Goal: Task Accomplishment & Management: Manage account settings

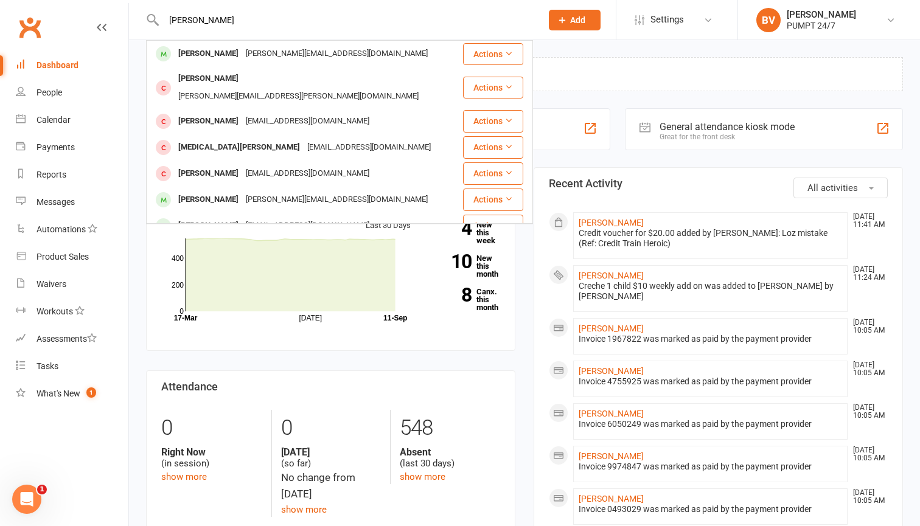
type input "[PERSON_NAME]"
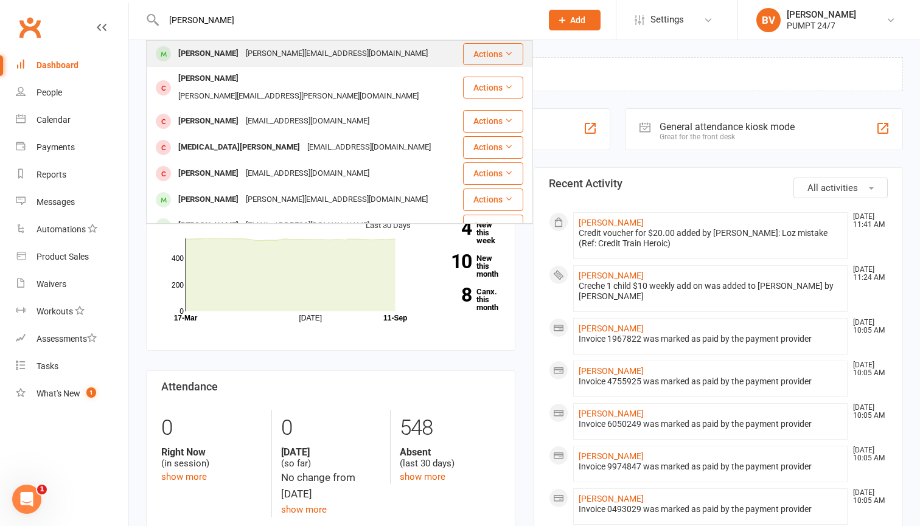
drag, startPoint x: 0, startPoint y: 0, endPoint x: 309, endPoint y: 50, distance: 313.1
click at [309, 50] on div "[PERSON_NAME][EMAIL_ADDRESS][DOMAIN_NAME]" at bounding box center [336, 54] width 189 height 18
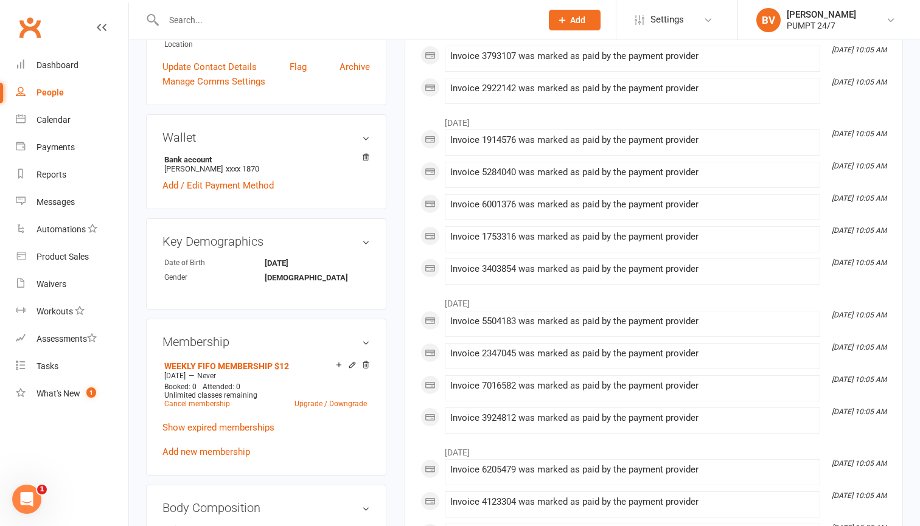
scroll to position [355, 0]
click at [366, 154] on icon at bounding box center [366, 157] width 6 height 7
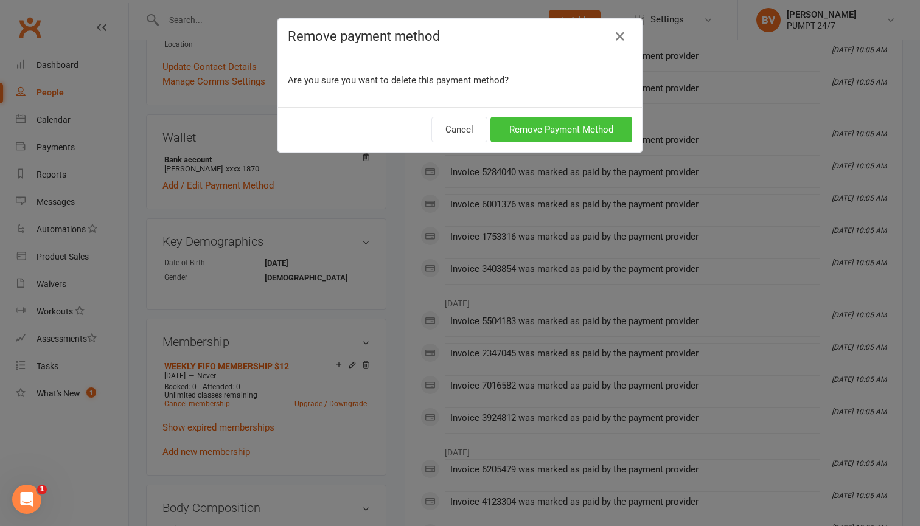
click at [555, 134] on button "Remove Payment Method" at bounding box center [561, 130] width 142 height 26
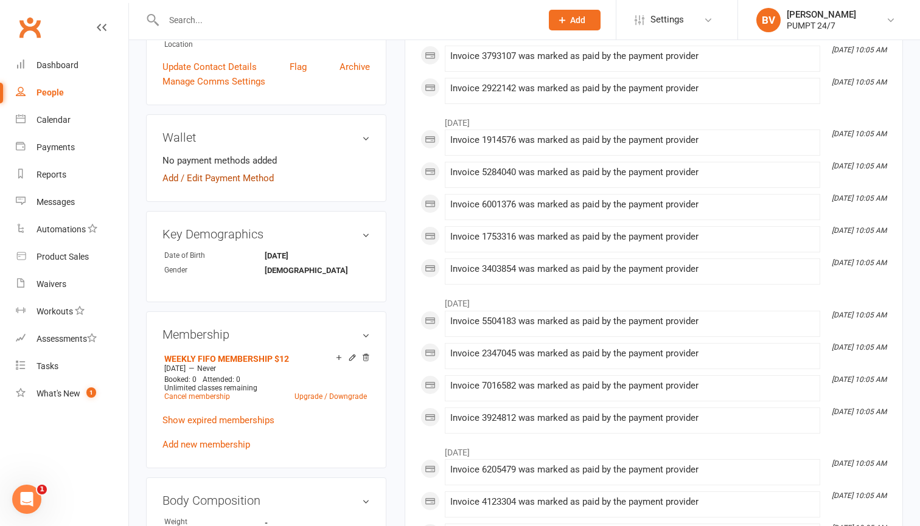
click at [246, 171] on link "Add / Edit Payment Method" at bounding box center [217, 178] width 111 height 15
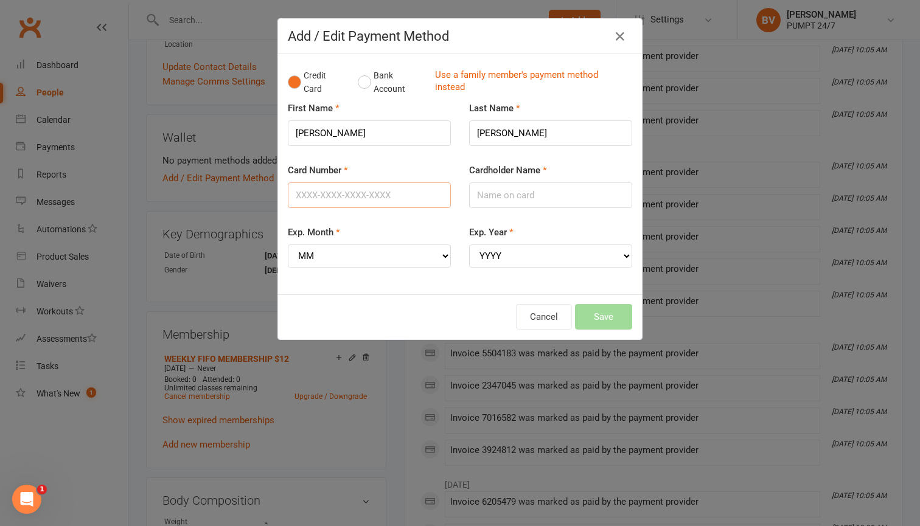
click at [388, 193] on input "Card Number" at bounding box center [369, 196] width 163 height 26
type input "[CREDIT_CARD_NUMBER]"
click at [534, 192] on input "Cardholder Name" at bounding box center [550, 196] width 163 height 26
type input "[PERSON_NAME]"
select select "08"
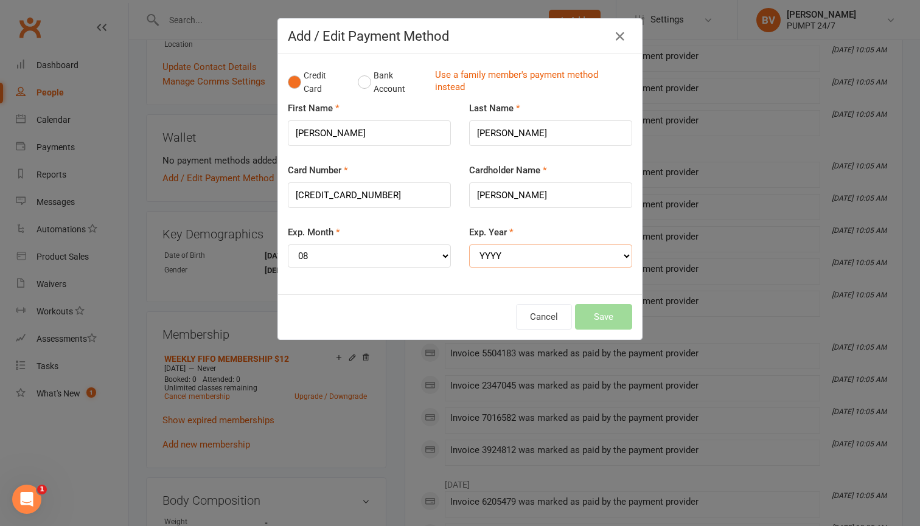
select select "2029"
click at [611, 312] on button "Save" at bounding box center [603, 317] width 57 height 26
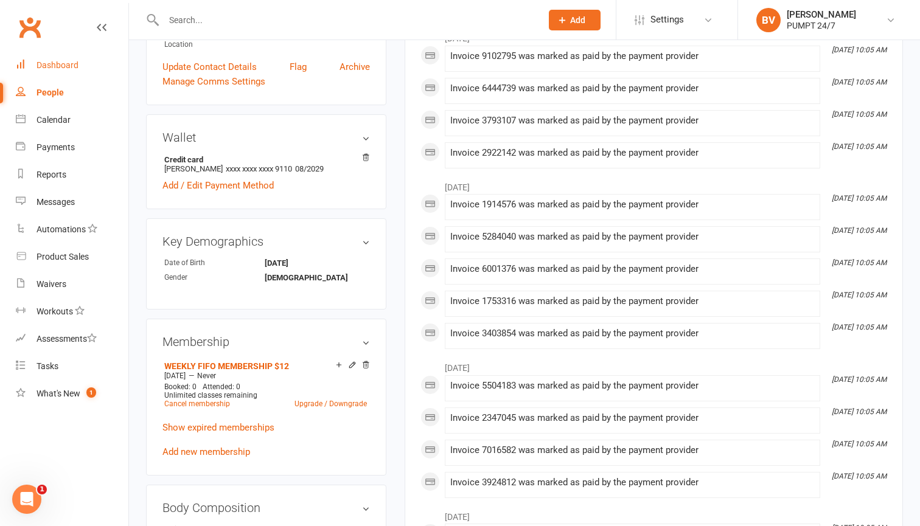
click at [74, 66] on div "Dashboard" at bounding box center [58, 65] width 42 height 10
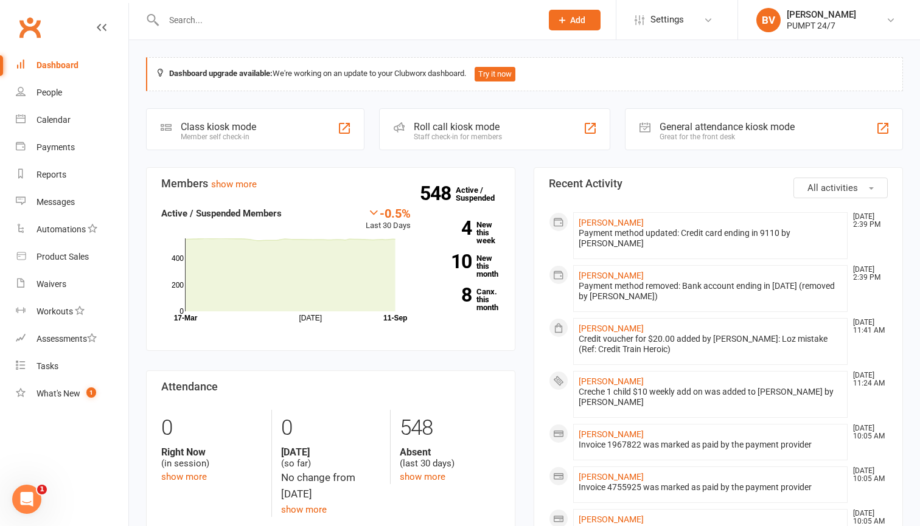
click at [439, 28] on input "text" at bounding box center [346, 20] width 373 height 17
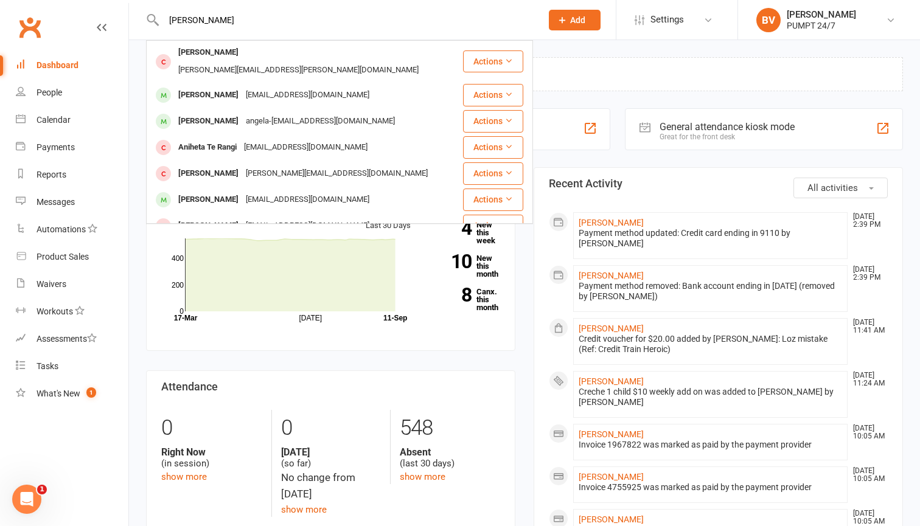
type input "[PERSON_NAME]"
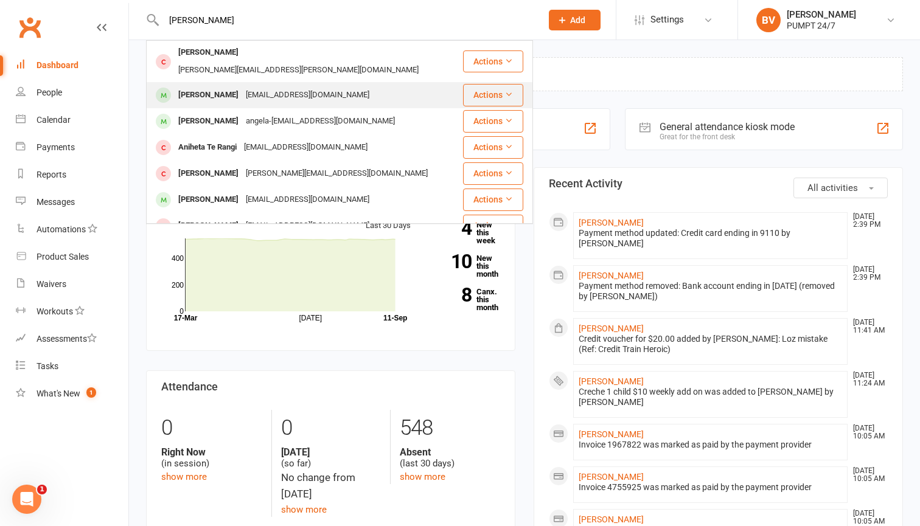
drag, startPoint x: 439, startPoint y: 28, endPoint x: 251, endPoint y: 83, distance: 195.4
click at [251, 86] on div "[EMAIL_ADDRESS][DOMAIN_NAME]" at bounding box center [307, 95] width 131 height 18
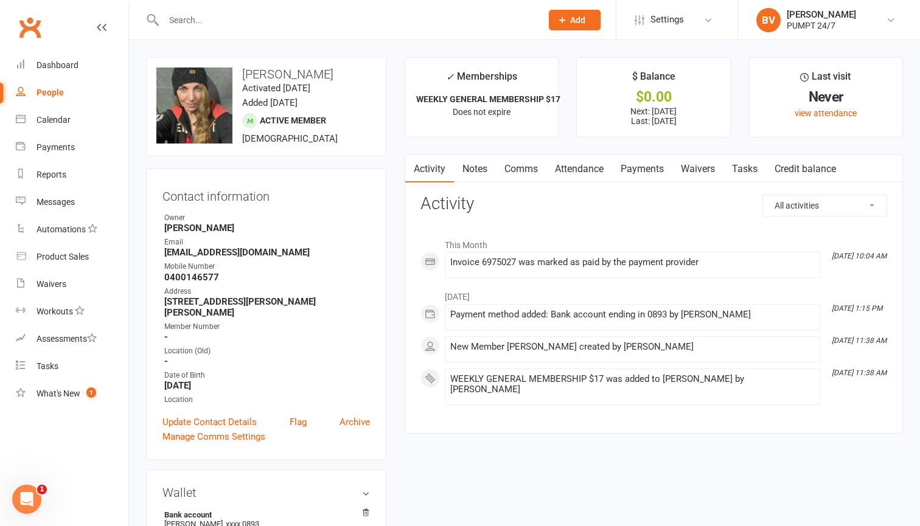
click at [644, 167] on link "Payments" at bounding box center [642, 169] width 60 height 28
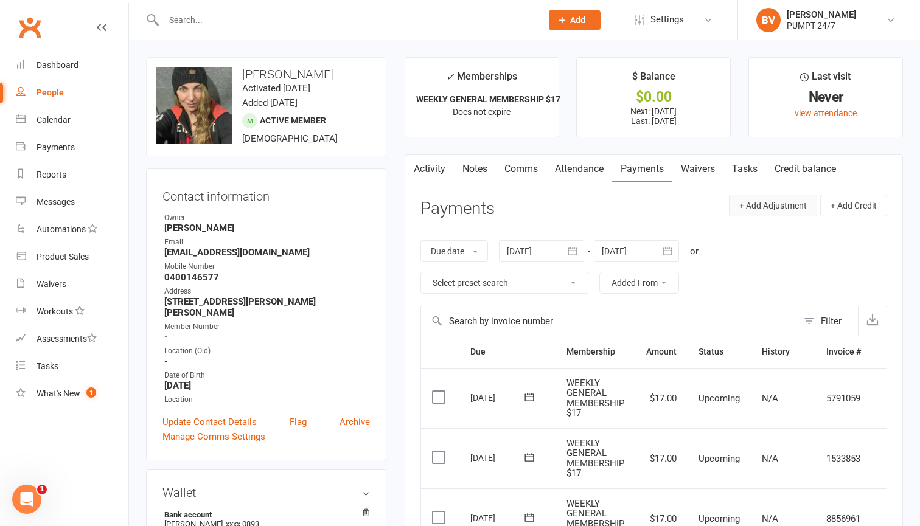
click at [776, 202] on button "+ Add Adjustment" at bounding box center [773, 206] width 88 height 22
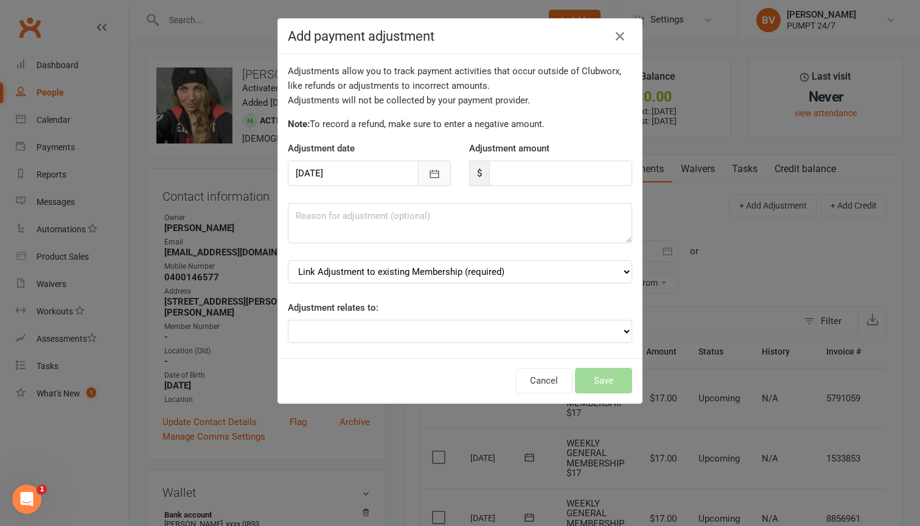
click at [445, 171] on button "button" at bounding box center [434, 174] width 33 height 26
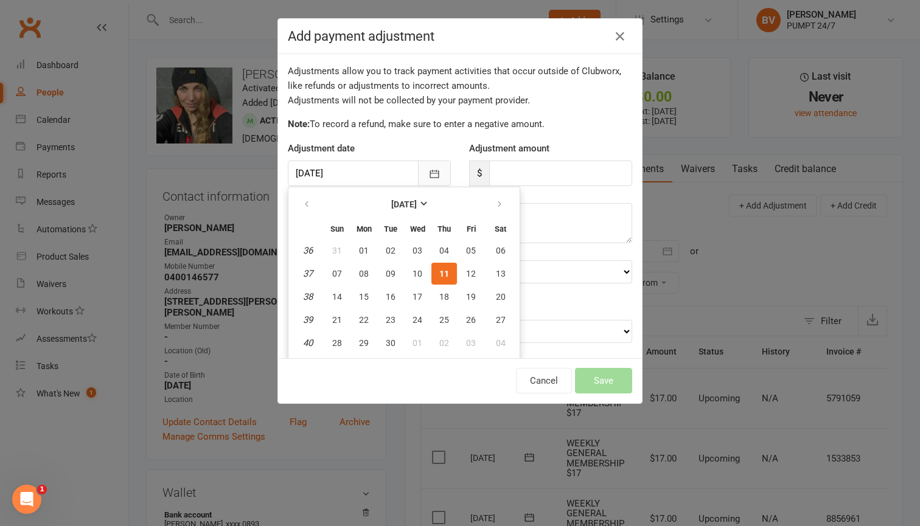
scroll to position [27, 0]
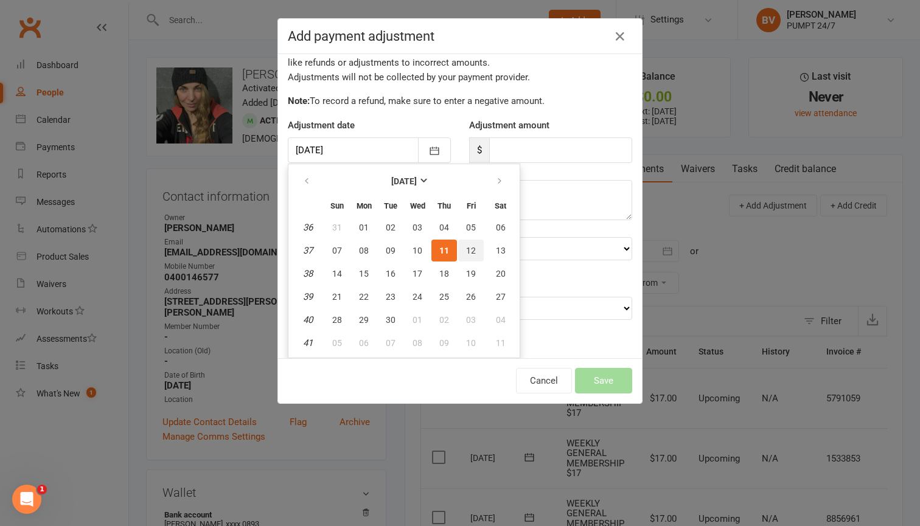
click at [475, 248] on button "12" at bounding box center [471, 251] width 26 height 22
type input "[DATE]"
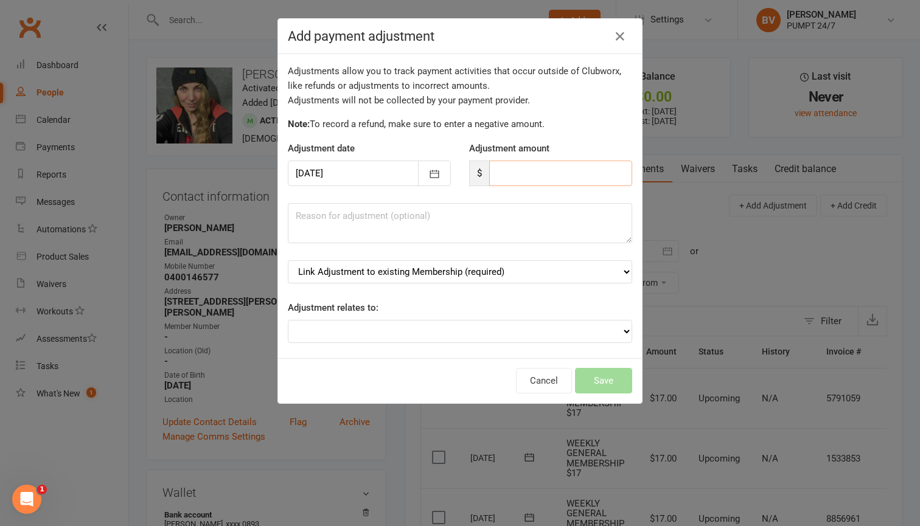
click at [523, 186] on input "number" at bounding box center [560, 174] width 143 height 26
type input "22"
click at [516, 216] on textarea at bounding box center [460, 223] width 344 height 40
type textarea "O"
type textarea "Pink Sweat Towel"
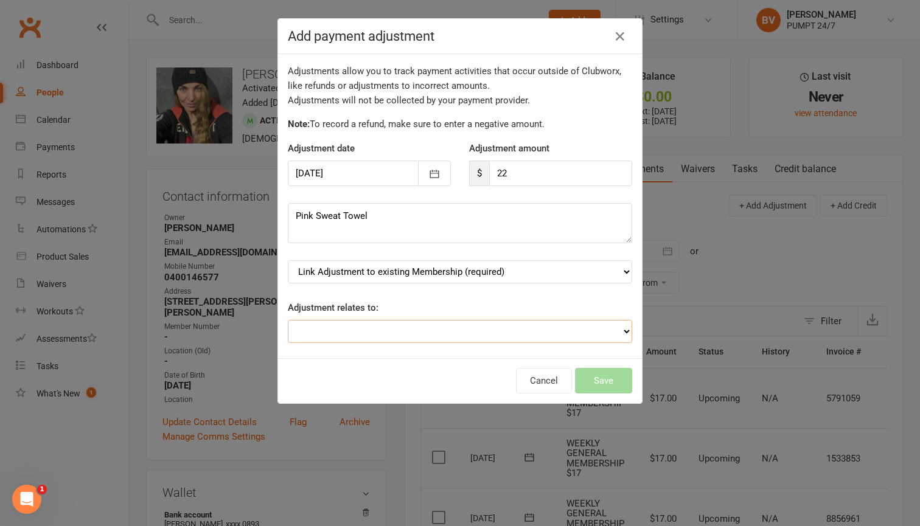
select select "3"
click at [445, 301] on div "Adjustment relates to: Adjustment for an Autopayment Cash adjustment POS Sale a…" at bounding box center [460, 322] width 344 height 43
select select "0"
click at [448, 350] on div "Adjustments allow you to track payment activities that occur outside of Clubwor…" at bounding box center [460, 206] width 364 height 304
click at [608, 377] on button "Save" at bounding box center [603, 381] width 57 height 26
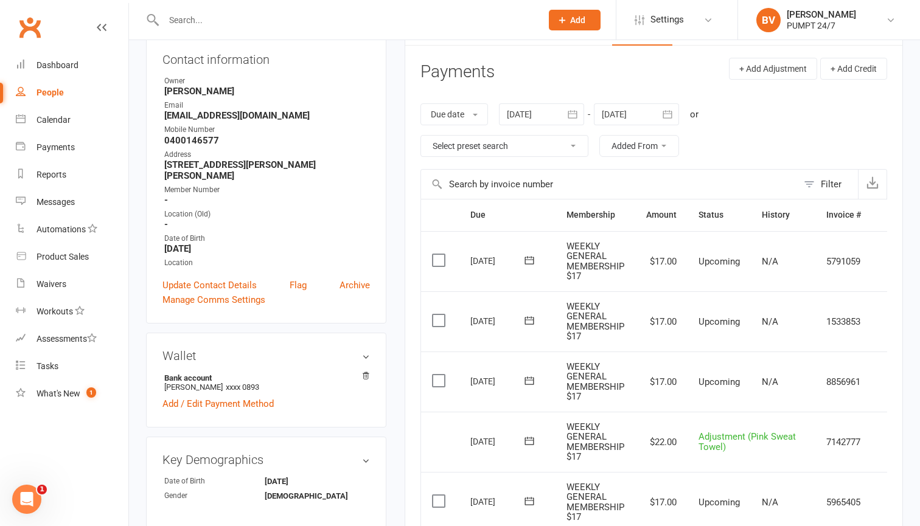
scroll to position [147, 0]
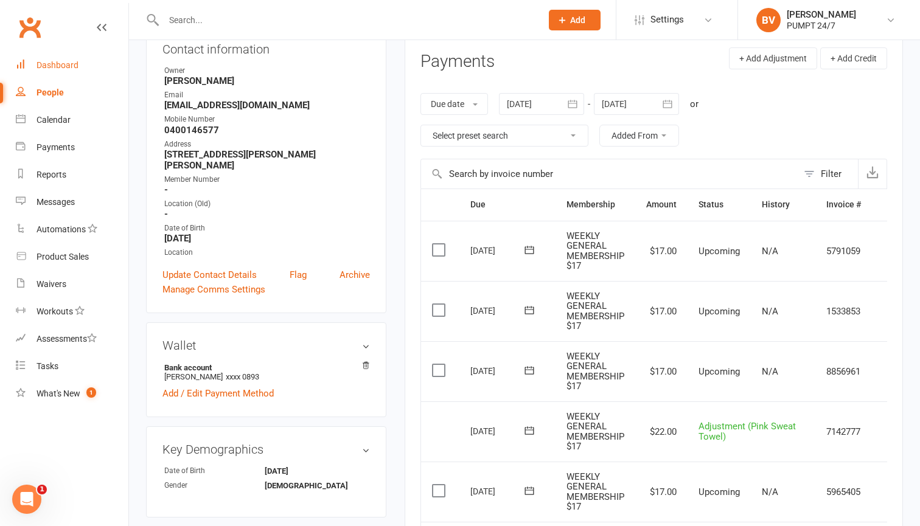
click at [46, 72] on link "Dashboard" at bounding box center [72, 65] width 113 height 27
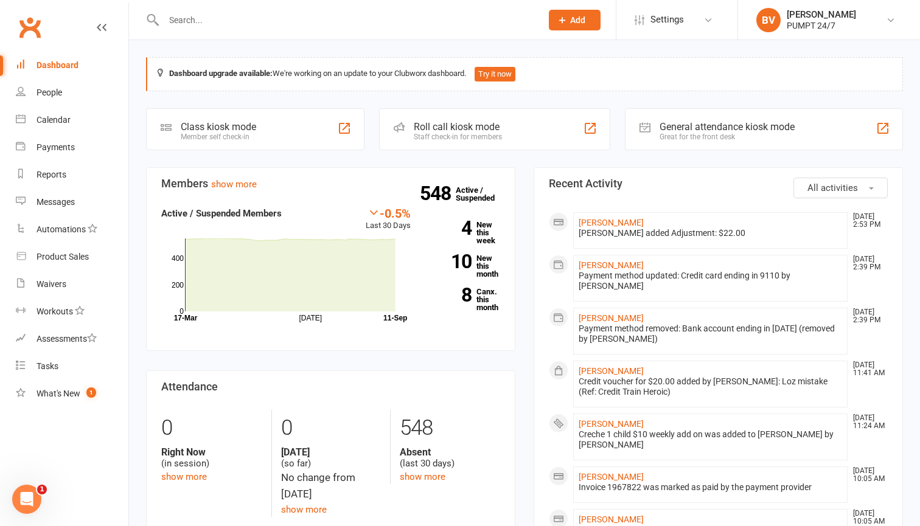
click at [198, 19] on input "text" at bounding box center [346, 20] width 373 height 17
click at [239, 21] on input "text" at bounding box center [346, 20] width 373 height 17
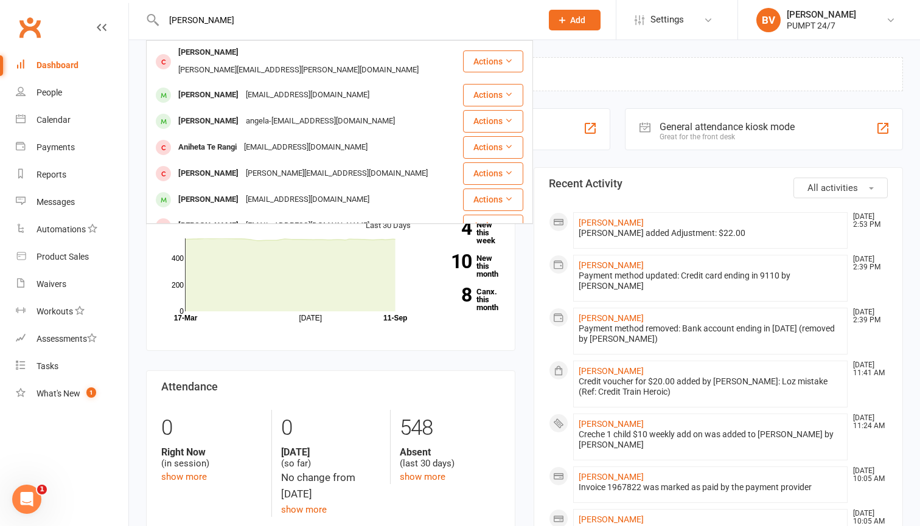
type input "[PERSON_NAME]"
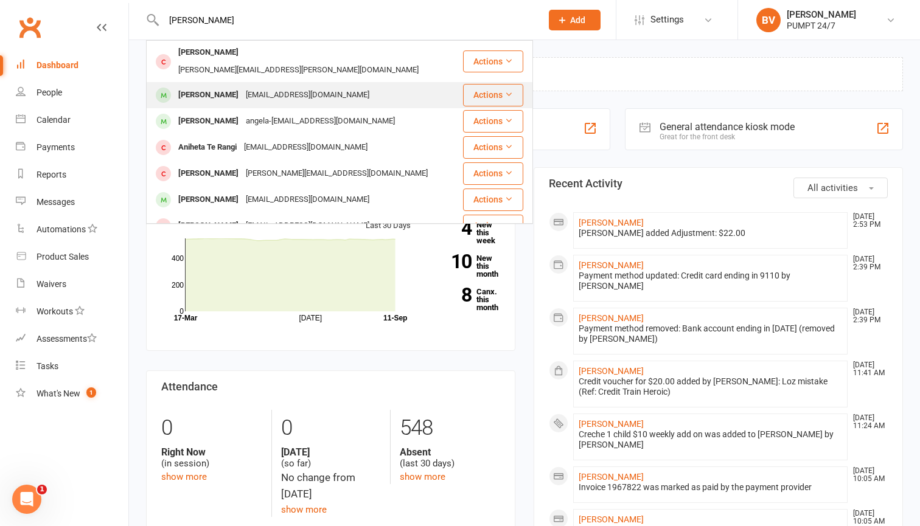
drag, startPoint x: 239, startPoint y: 21, endPoint x: 231, endPoint y: 78, distance: 57.7
click at [242, 86] on div "[EMAIL_ADDRESS][DOMAIN_NAME]" at bounding box center [307, 95] width 131 height 18
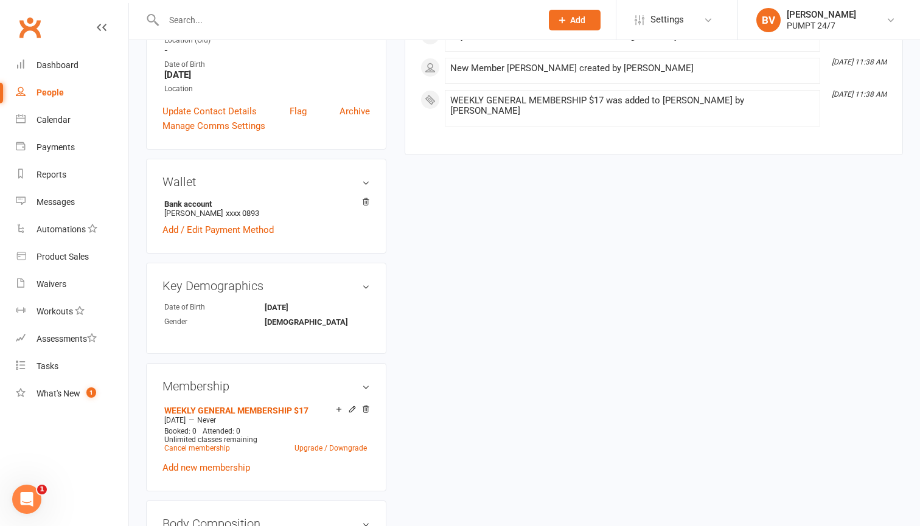
scroll to position [315, 0]
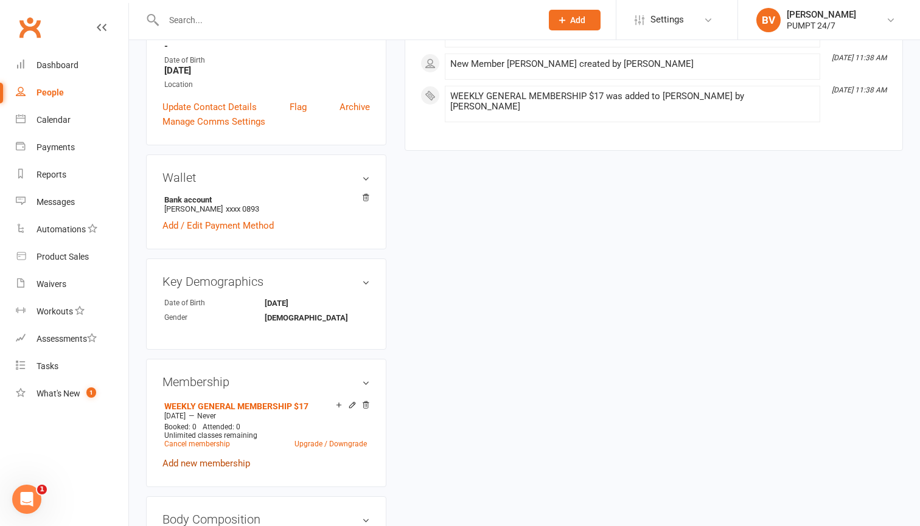
click at [212, 458] on link "Add new membership" at bounding box center [206, 463] width 88 height 11
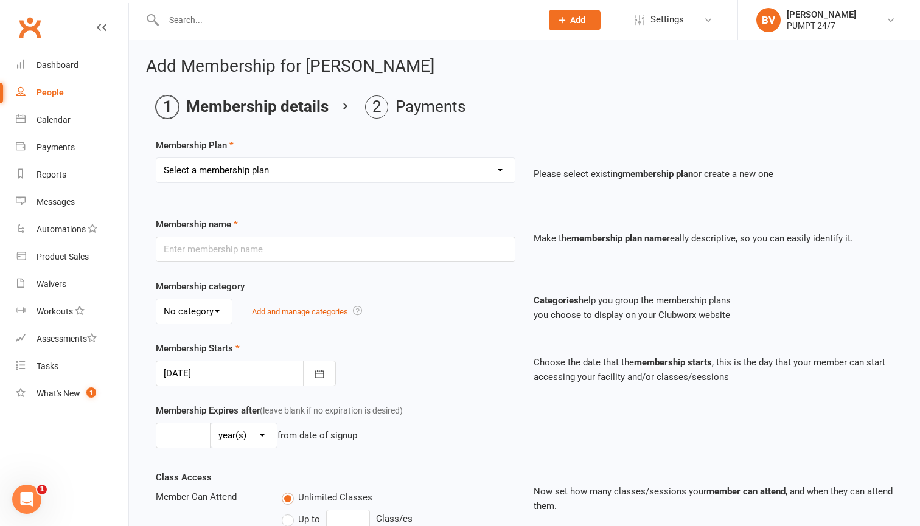
select select "11"
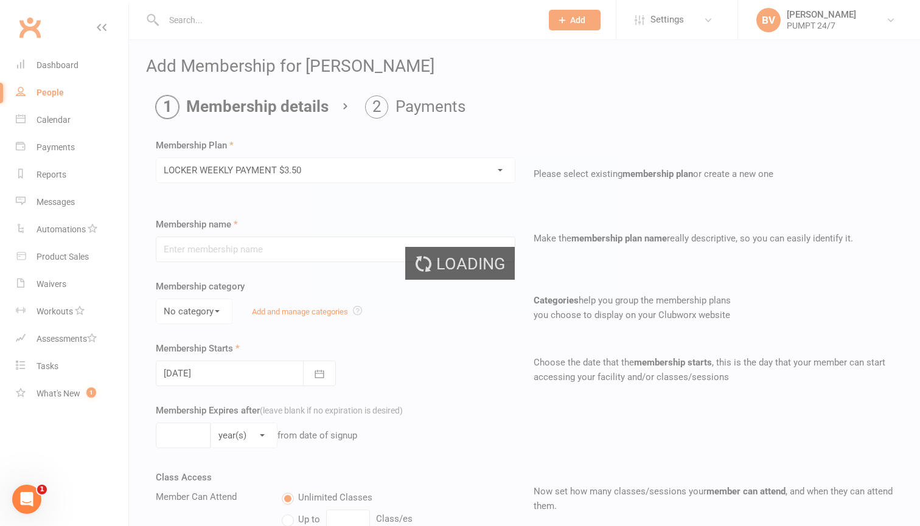
type input "LOCKER WEEKLY PAYMENT $3.50"
select select "0"
type input "0"
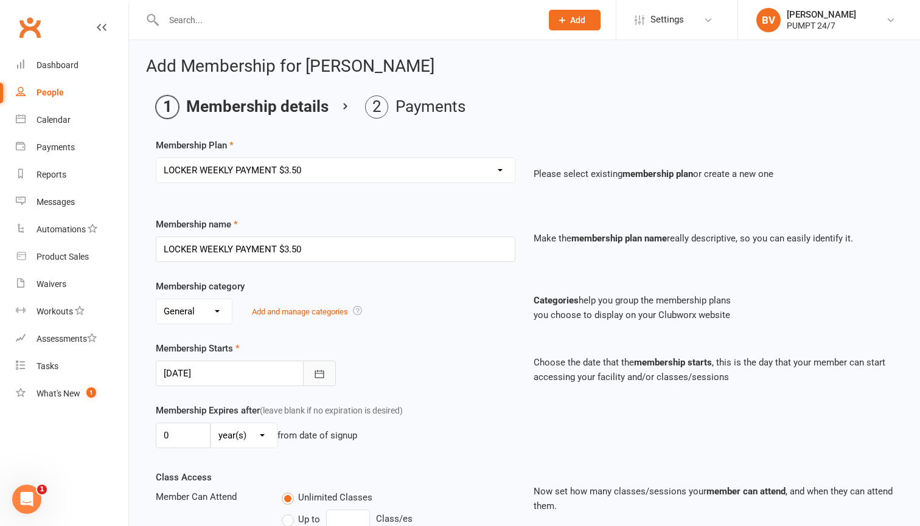
click at [327, 374] on button "button" at bounding box center [319, 374] width 33 height 26
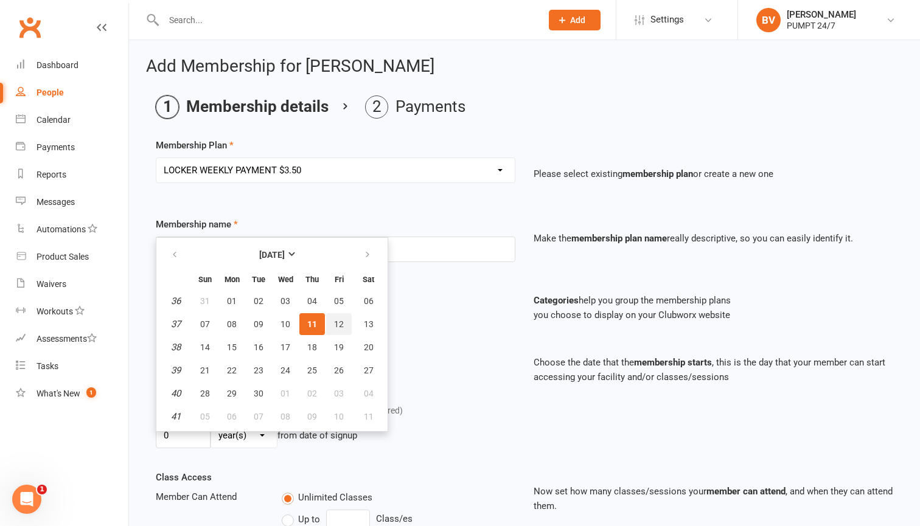
click at [343, 321] on span "12" at bounding box center [339, 324] width 10 height 10
type input "[DATE]"
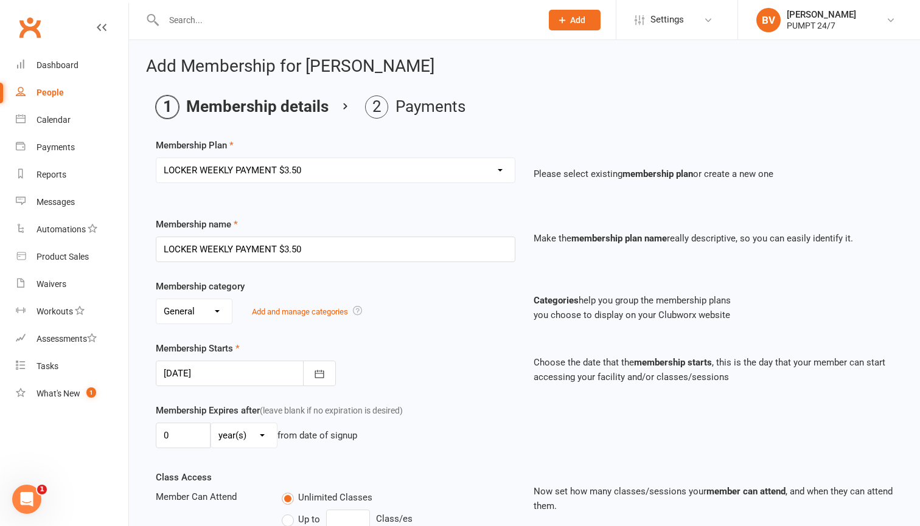
click at [435, 368] on div "Membership Starts [DATE] [DATE] Sun Mon Tue Wed Thu Fri Sat 36 31 01 02 03 04 0…" at bounding box center [336, 363] width 378 height 45
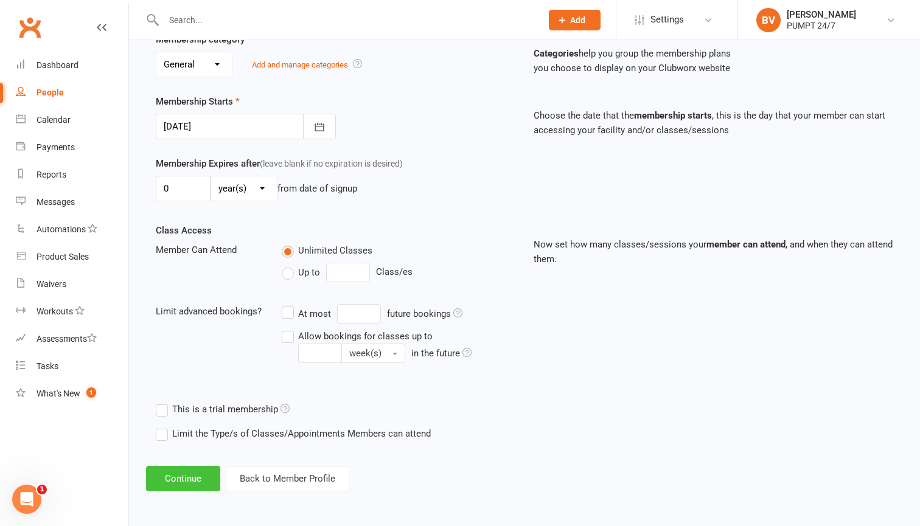
scroll to position [257, 0]
click at [189, 470] on button "Continue" at bounding box center [183, 479] width 74 height 26
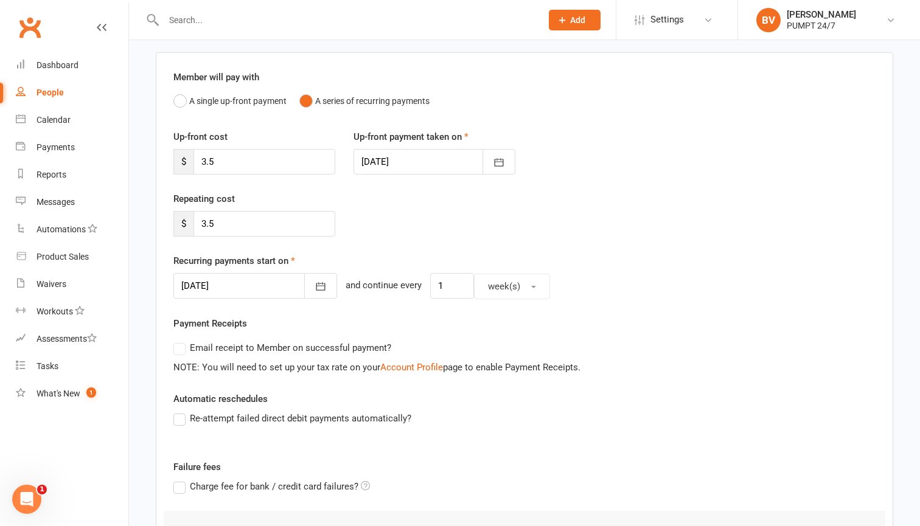
scroll to position [88, 0]
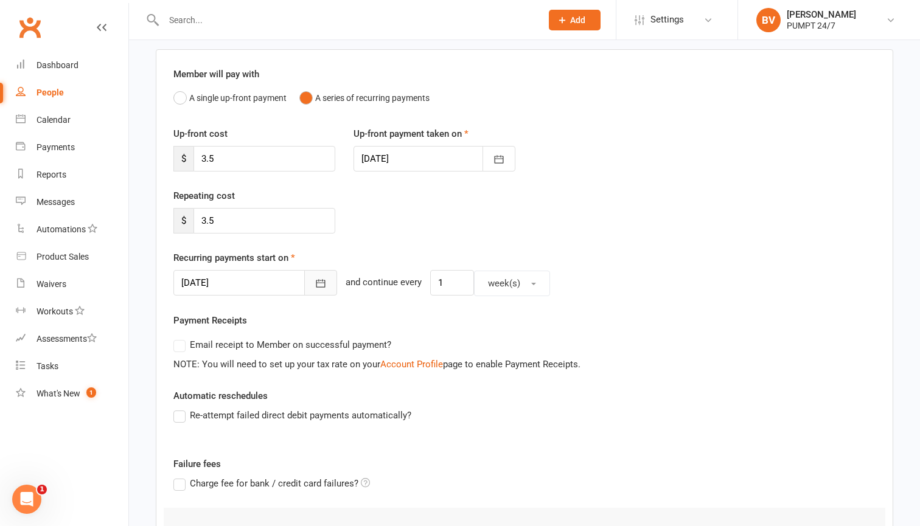
click at [315, 284] on icon "button" at bounding box center [321, 283] width 12 height 12
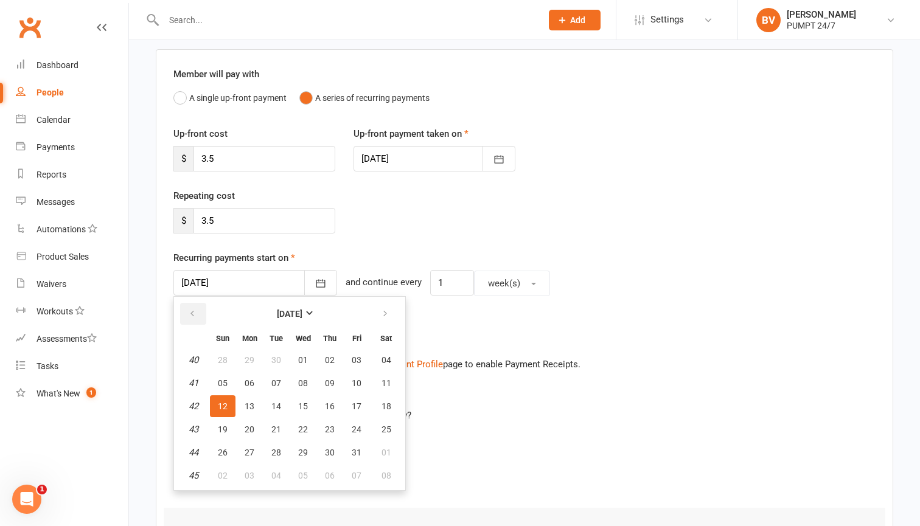
click at [185, 318] on button "button" at bounding box center [193, 314] width 26 height 22
click at [359, 406] on span "19" at bounding box center [357, 407] width 10 height 10
type input "[DATE]"
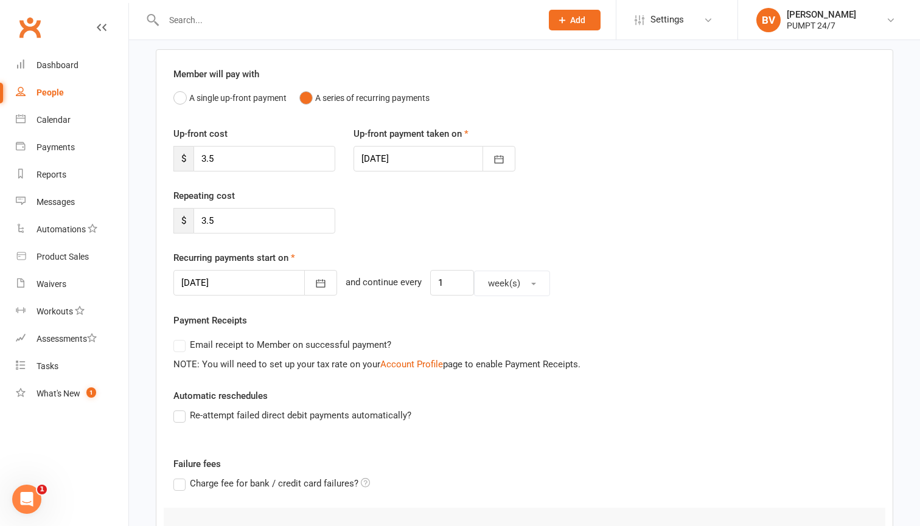
click at [519, 339] on div "Email receipt to Member on successful payment?" at bounding box center [520, 345] width 712 height 24
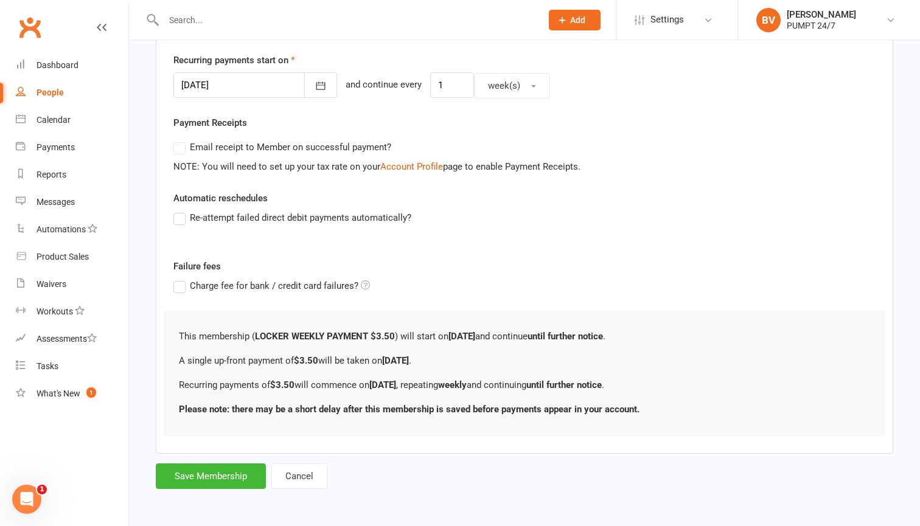
scroll to position [295, 0]
click at [227, 464] on button "Save Membership" at bounding box center [211, 477] width 110 height 26
